Goal: Information Seeking & Learning: Learn about a topic

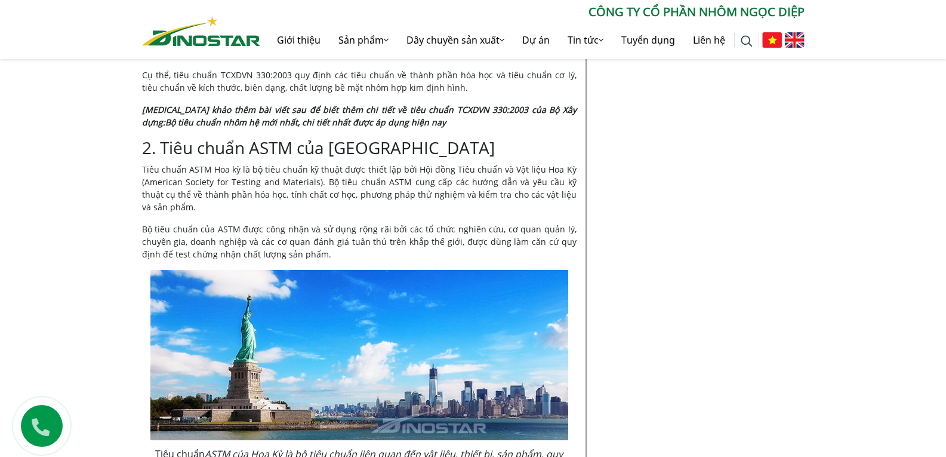
scroll to position [1205, 0]
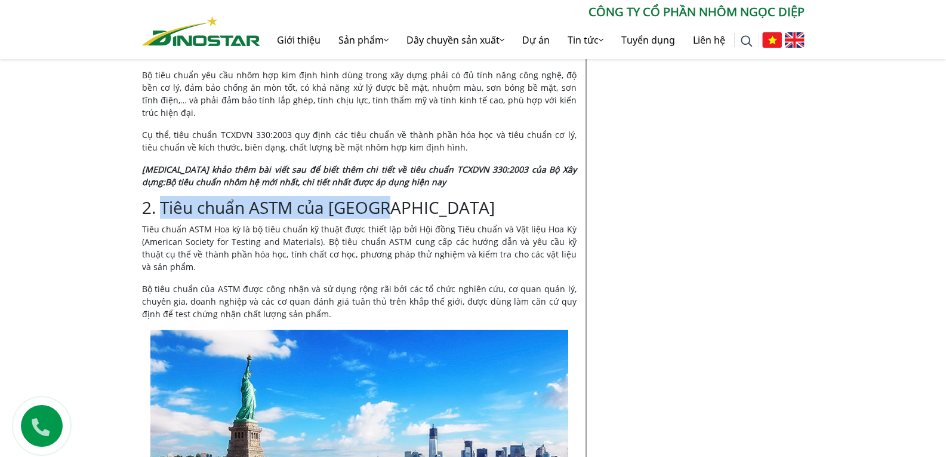
drag, startPoint x: 162, startPoint y: 176, endPoint x: 396, endPoint y: 175, distance: 234.0
click at [396, 198] on h3 "2. Tiêu chuẩn ASTM của Hoa Kỳ" at bounding box center [359, 208] width 434 height 20
copy h3 "Tiêu chuẩn ASTM của Hoa Kỳ"
click at [506, 198] on h3 "2. Tiêu chuẩn ASTM của Hoa Kỳ" at bounding box center [359, 208] width 434 height 20
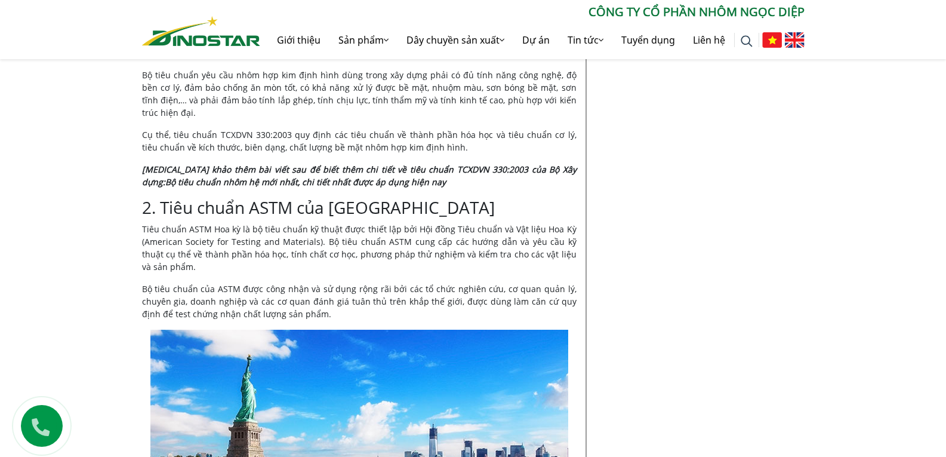
scroll to position [1265, 0]
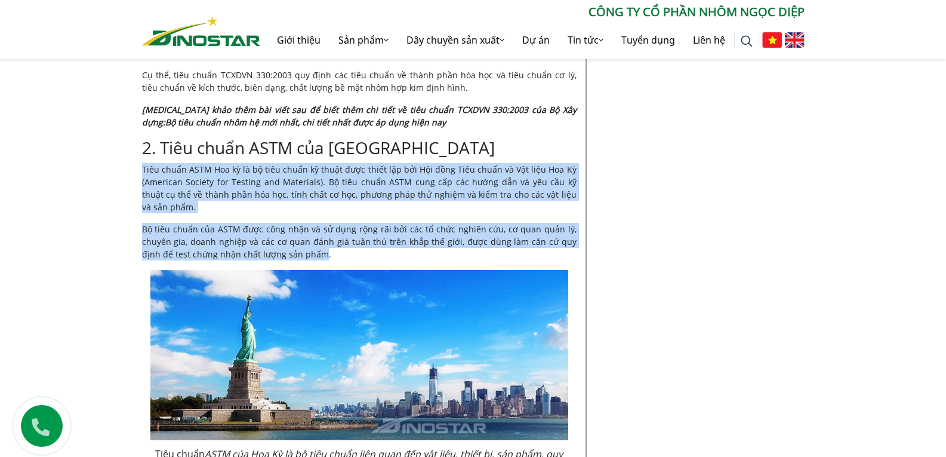
drag, startPoint x: 143, startPoint y: 141, endPoint x: 299, endPoint y: 220, distance: 174.6
copy div "Tiêu chuẩn ASTM Hoa kỳ là bộ tiêu chuẩn kỹ thuật được thiết lập bởi Hội đồng Ti…"
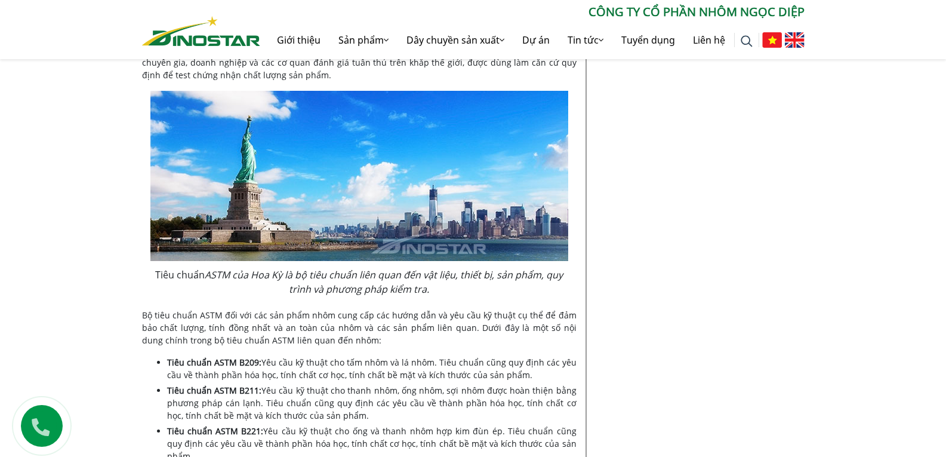
scroll to position [1503, 0]
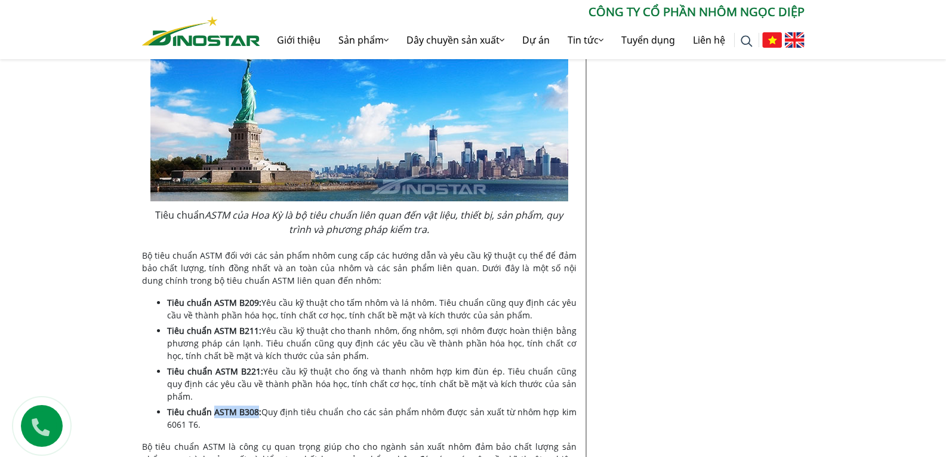
drag, startPoint x: 215, startPoint y: 370, endPoint x: 256, endPoint y: 371, distance: 41.2
click at [256, 406] on b "Tiêu chuẩn ASTM B308:" at bounding box center [214, 411] width 95 height 11
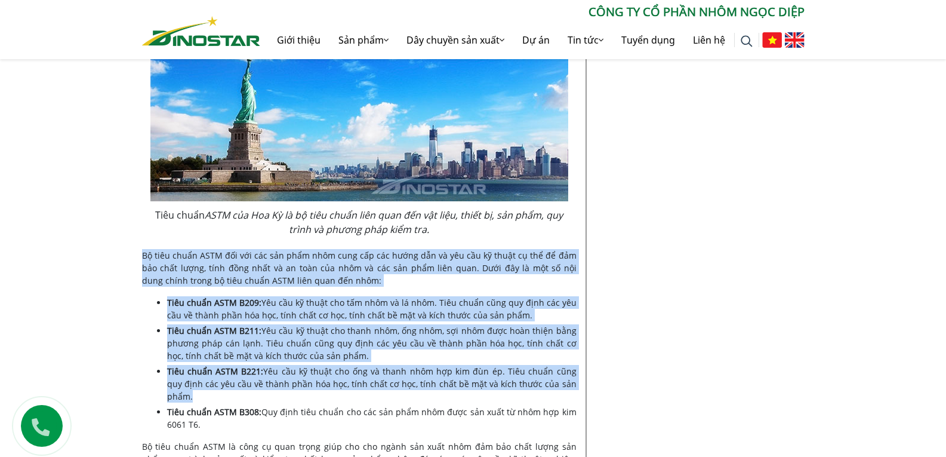
drag, startPoint x: 142, startPoint y: 225, endPoint x: 572, endPoint y: 355, distance: 449.5
copy div "Bộ tiêu chuẩn ASTM đối với các sản phẩm nhôm cung cấp các hướng dẫn và yêu cầu …"
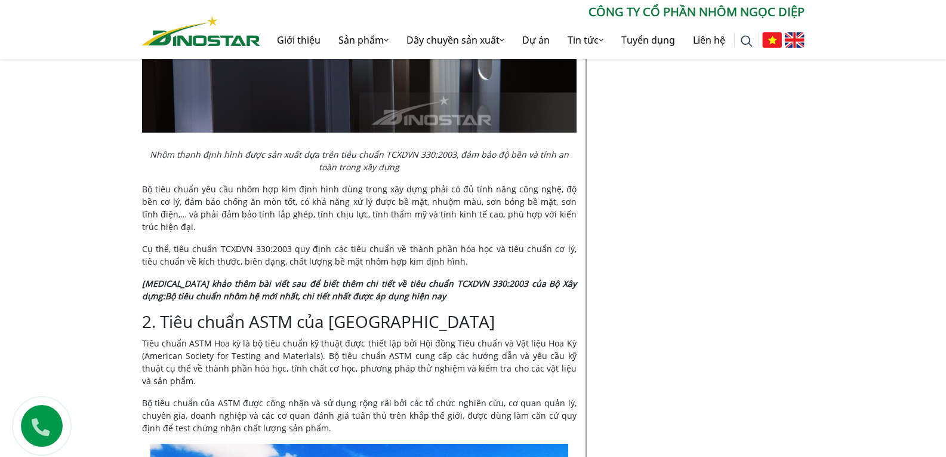
scroll to position [1086, 0]
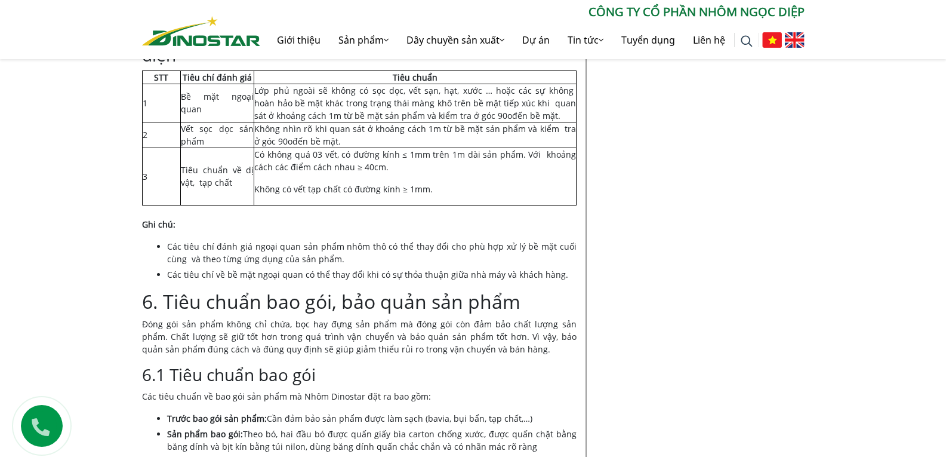
scroll to position [6684, 0]
